Goal: Find specific page/section: Find specific page/section

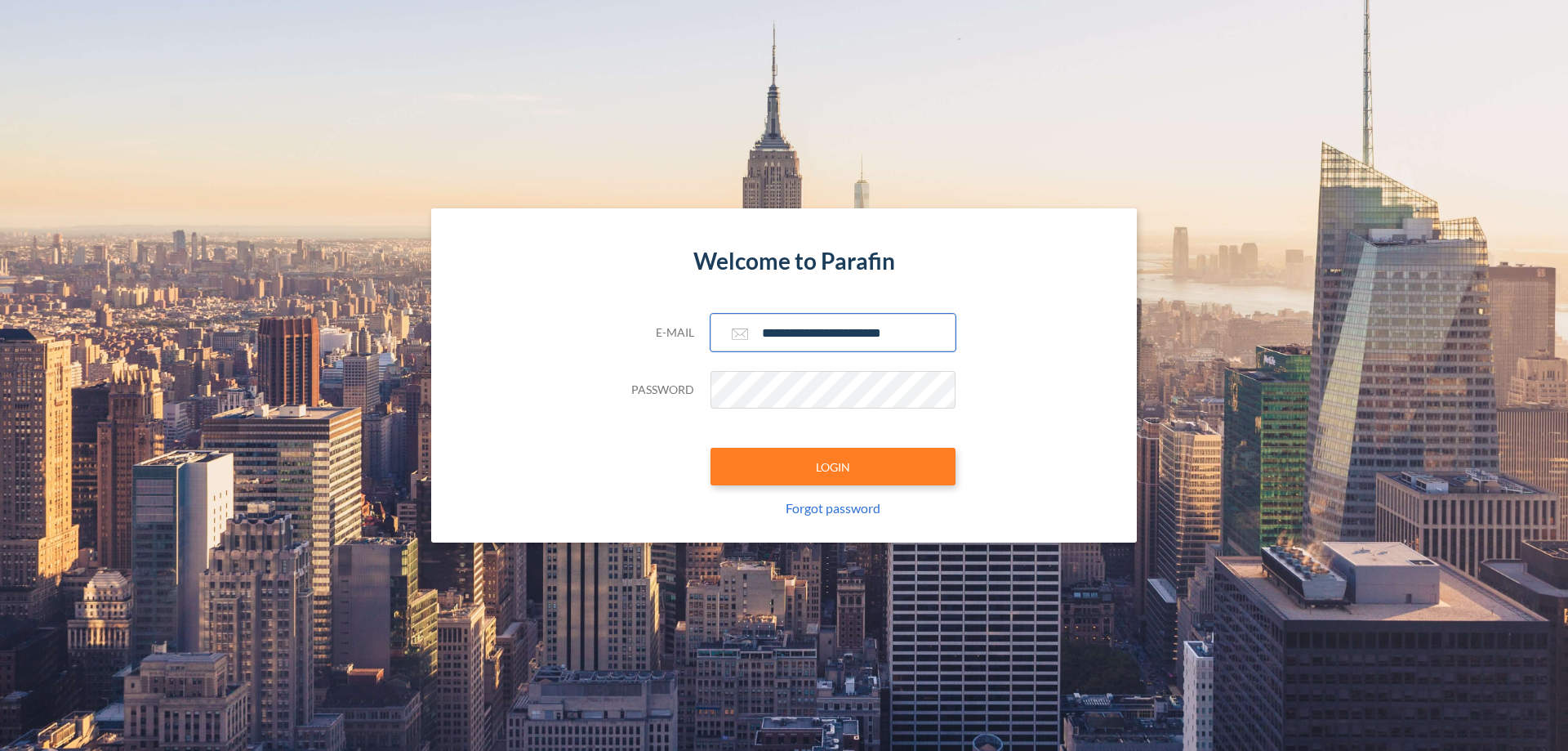
type input "**********"
click at [832, 466] on button "LOGIN" at bounding box center [832, 466] width 245 height 38
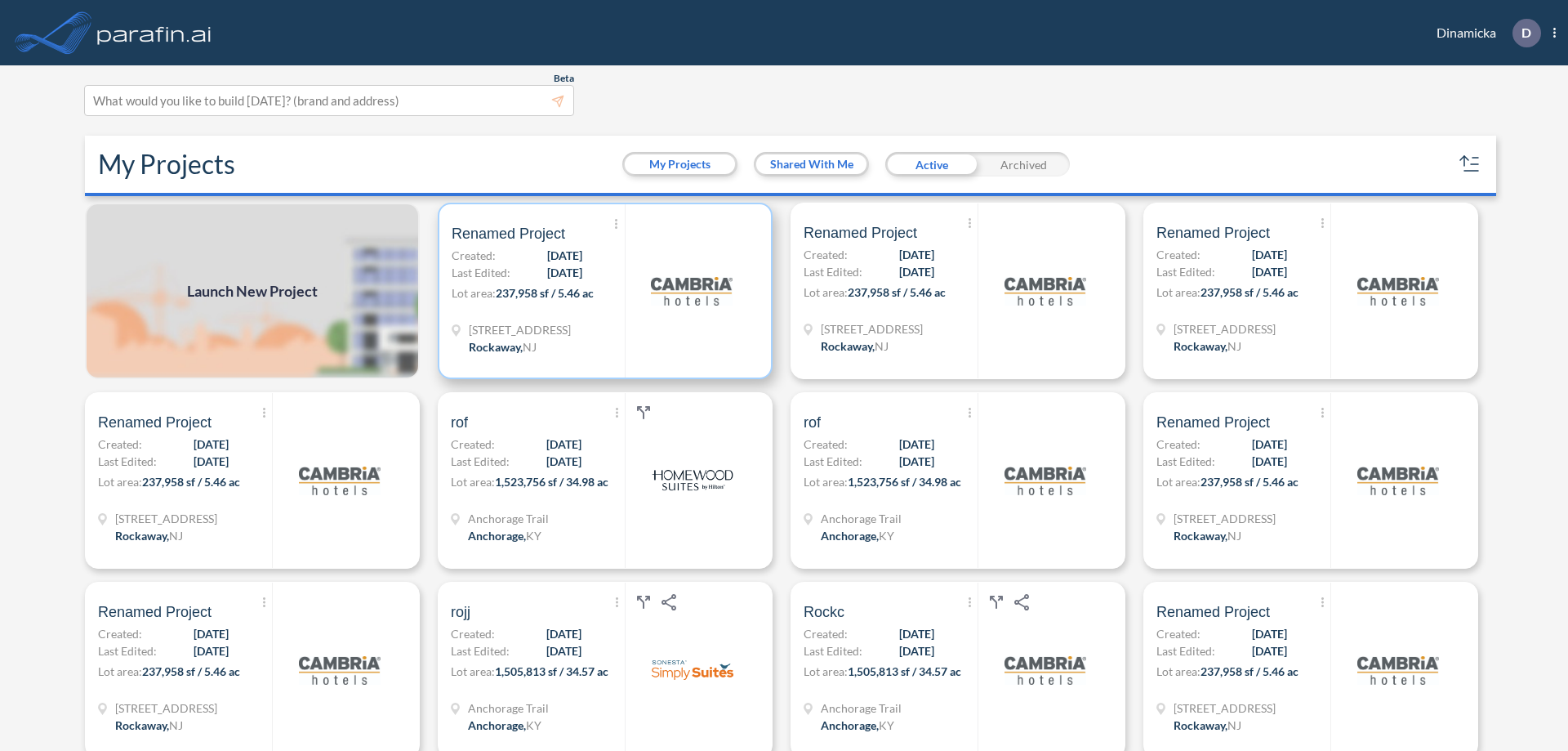
scroll to position [4, 0]
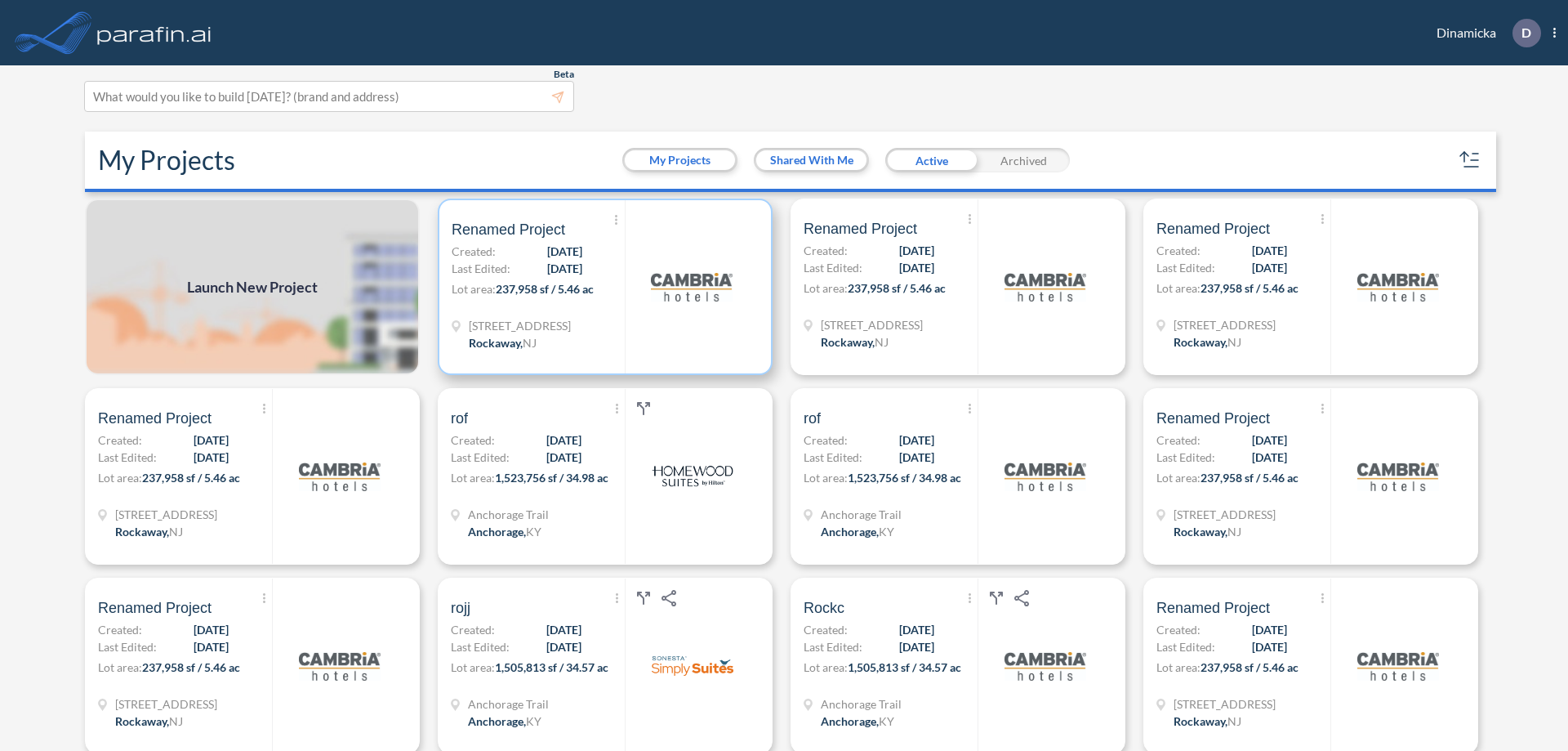
click at [602, 286] on p "Lot area: 237,958 sf / 5.46 ac" at bounding box center [538, 291] width 173 height 24
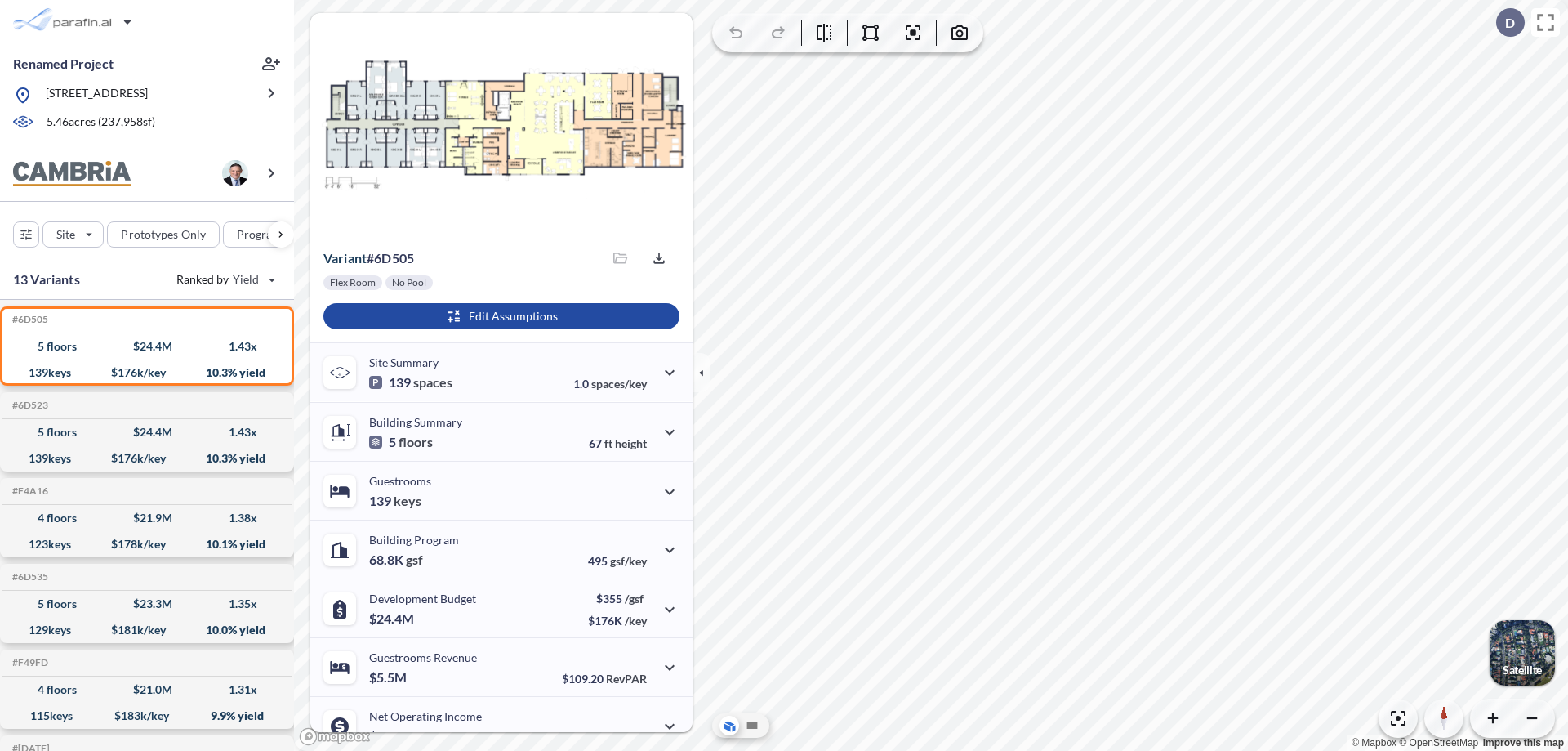
scroll to position [83, 0]
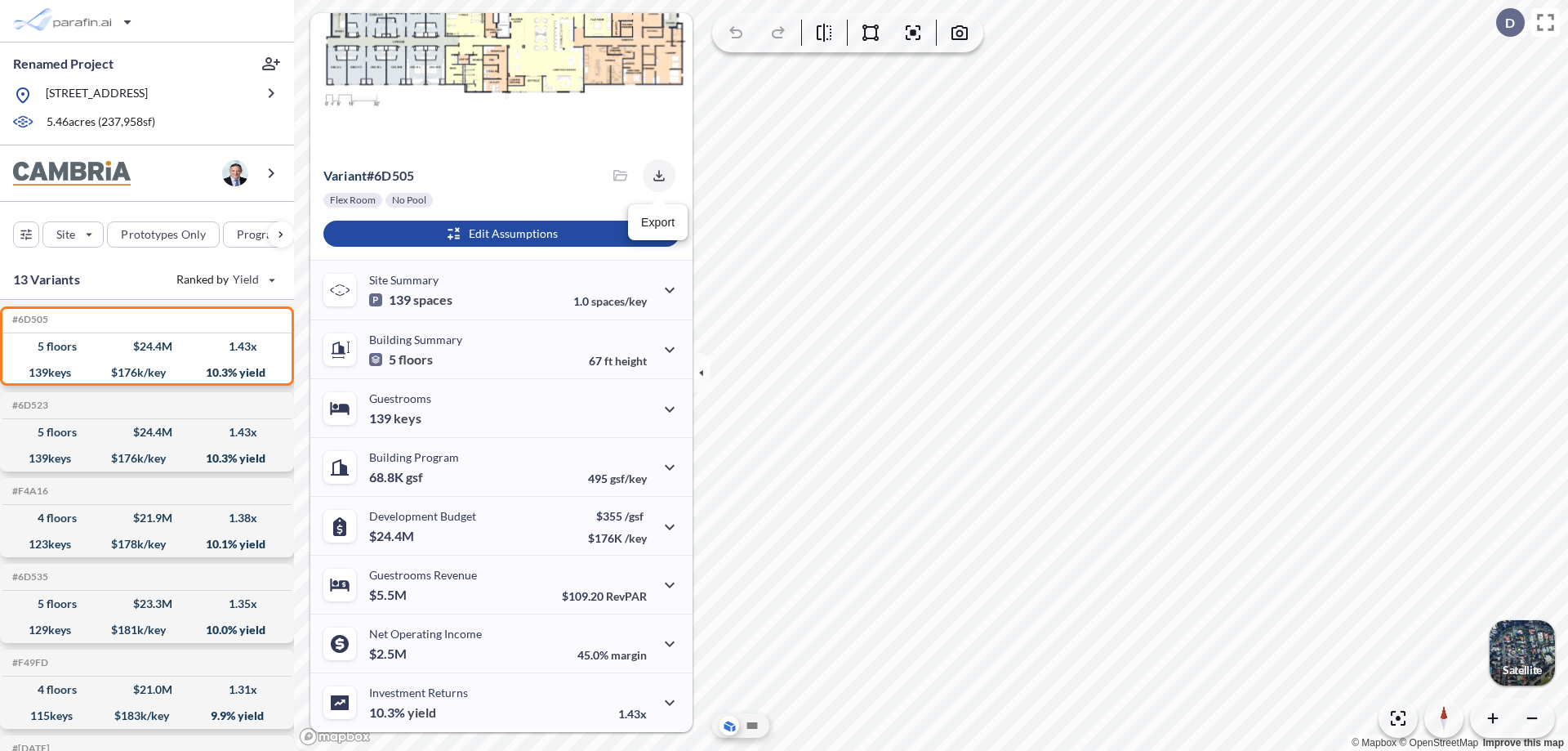
click at [654, 175] on icon "button" at bounding box center [658, 174] width 10 height 10
